Goal: Task Accomplishment & Management: Use online tool/utility

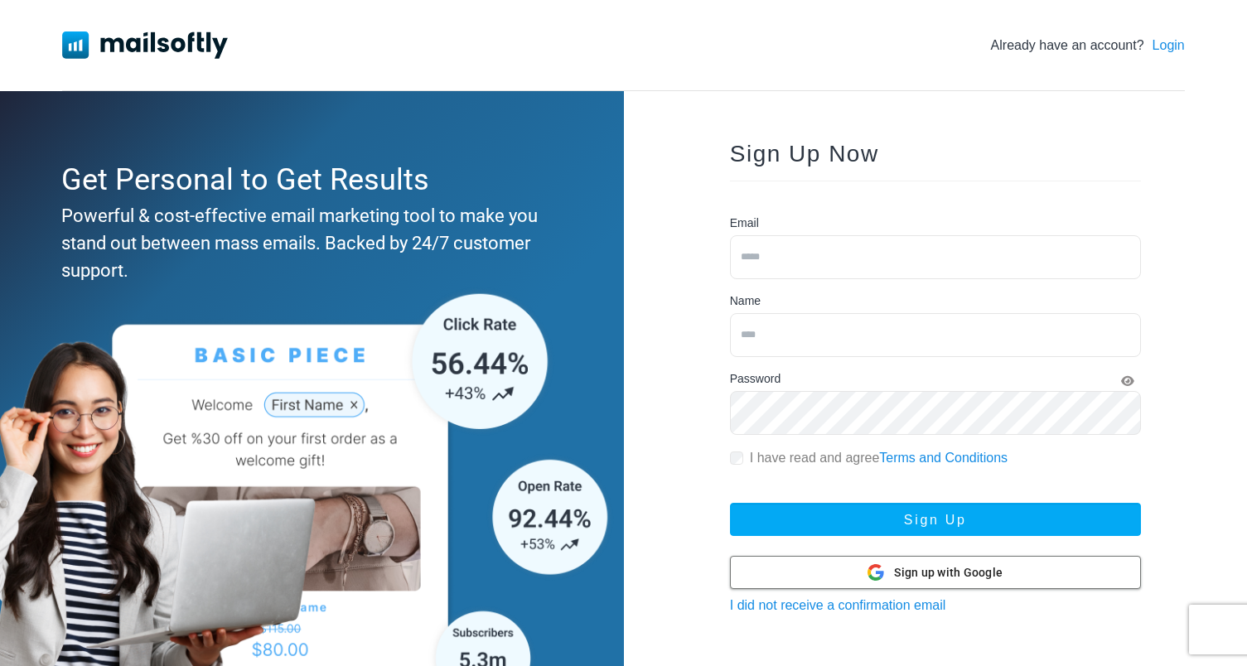
click at [951, 564] on span "Sign up with Google" at bounding box center [948, 572] width 109 height 17
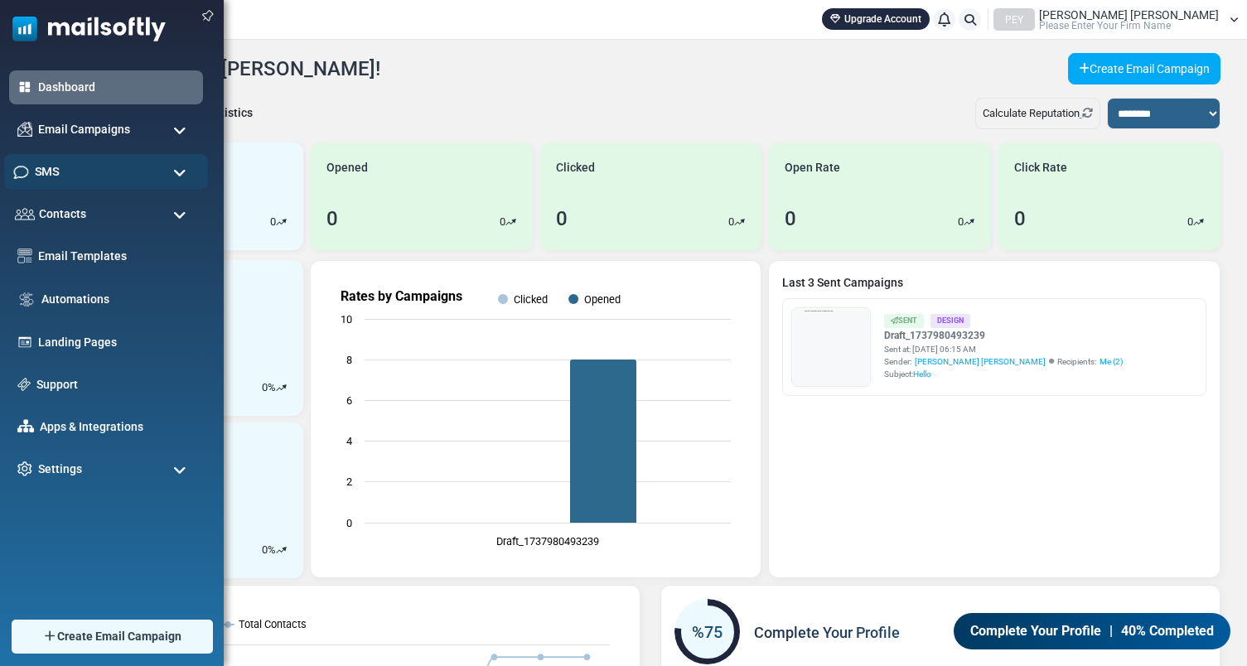
click at [157, 167] on div "SMS" at bounding box center [106, 172] width 204 height 36
